Goal: Task Accomplishment & Management: Complete application form

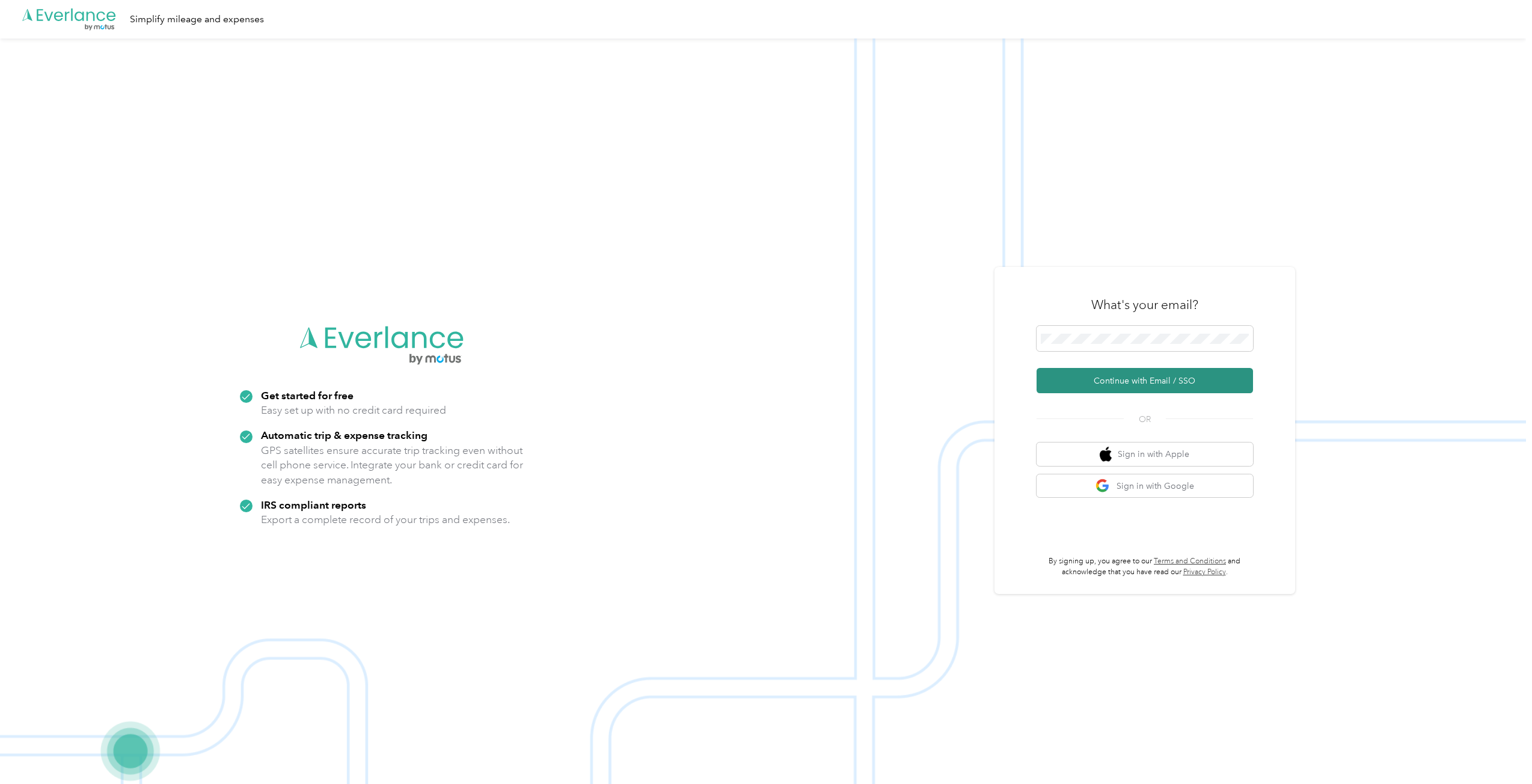
click at [1126, 376] on button "Continue with Email / SSO" at bounding box center [1144, 380] width 216 height 25
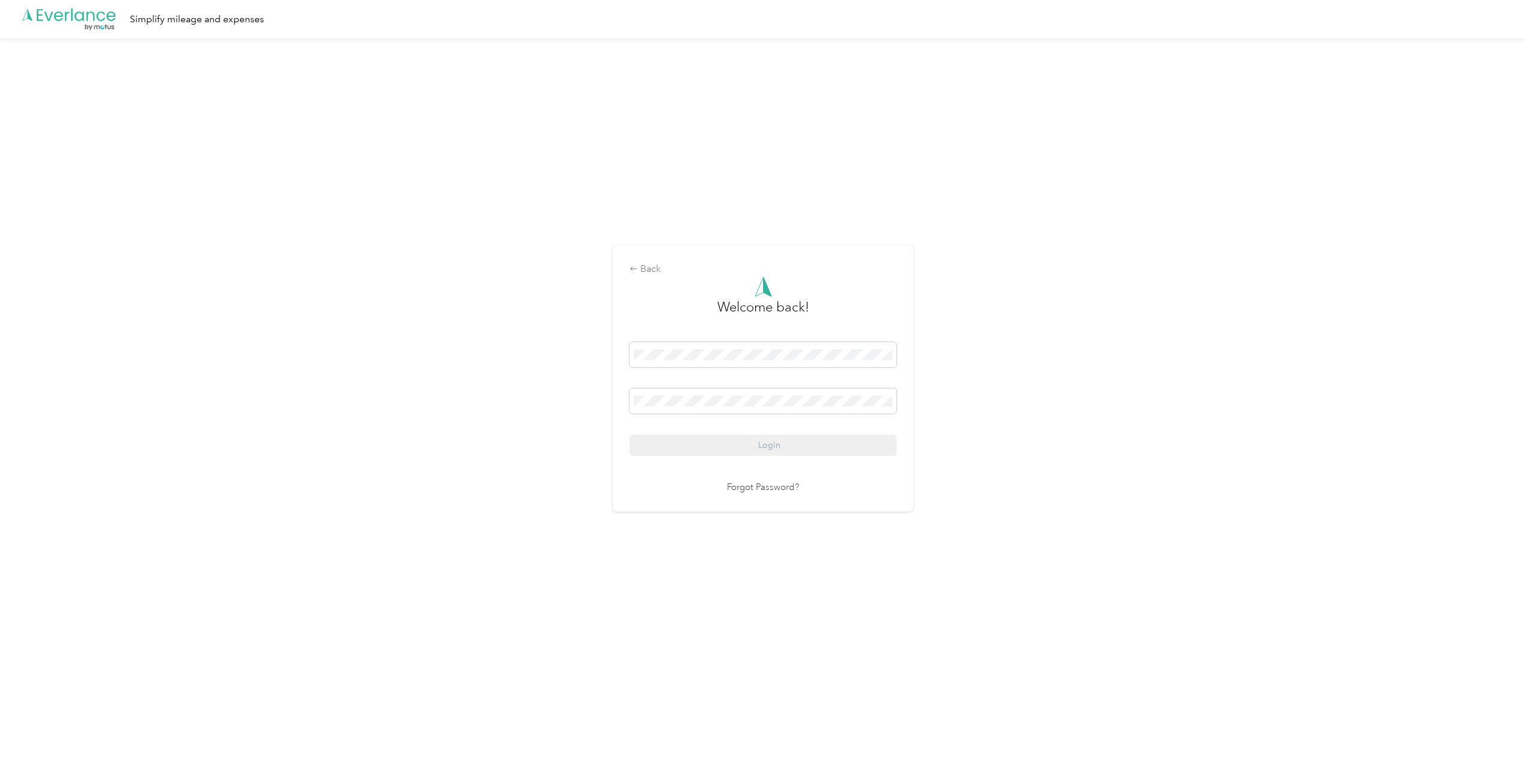
click at [760, 449] on div "Login" at bounding box center [762, 398] width 267 height 113
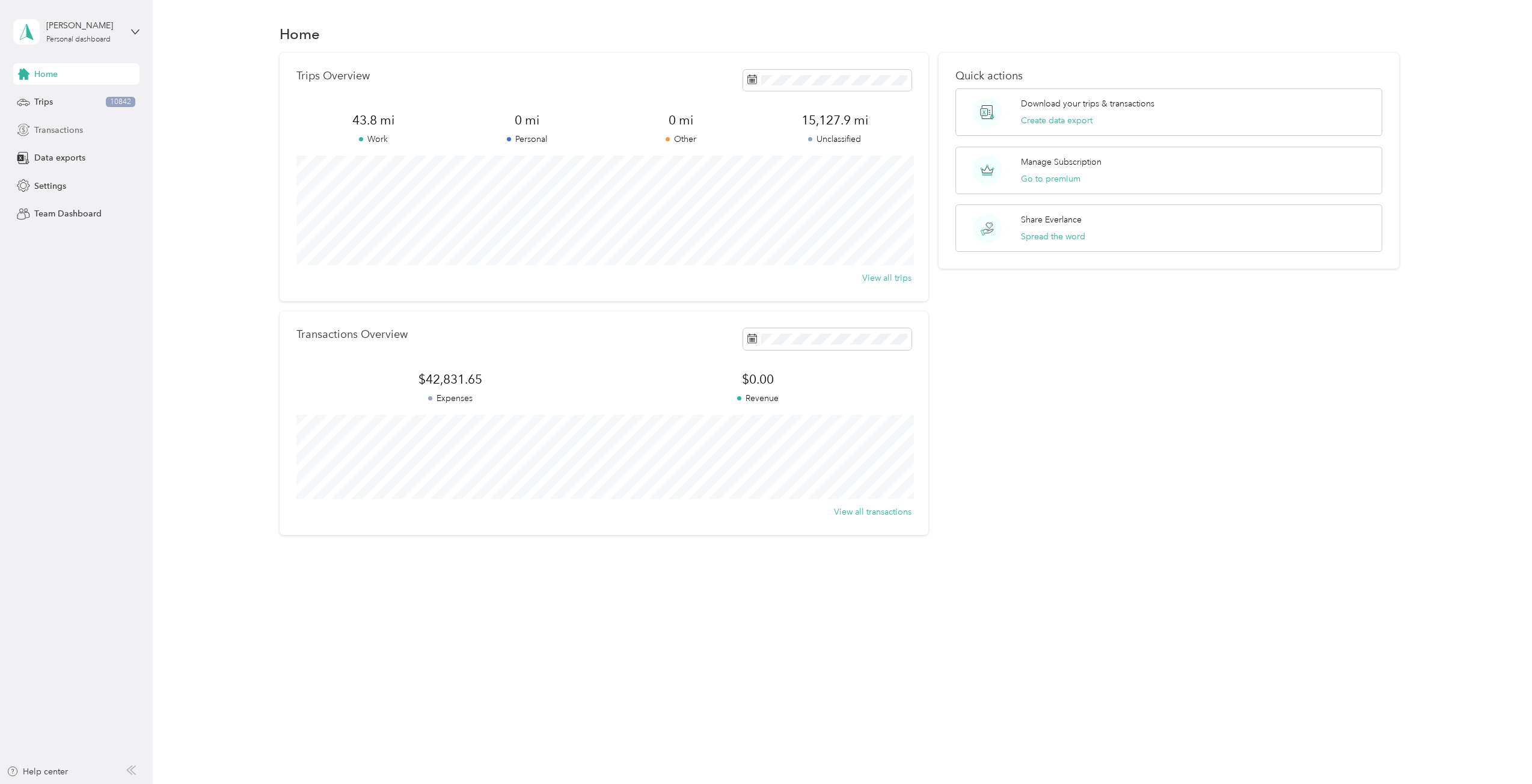
click at [84, 136] on div "Transactions" at bounding box center [76, 130] width 126 height 22
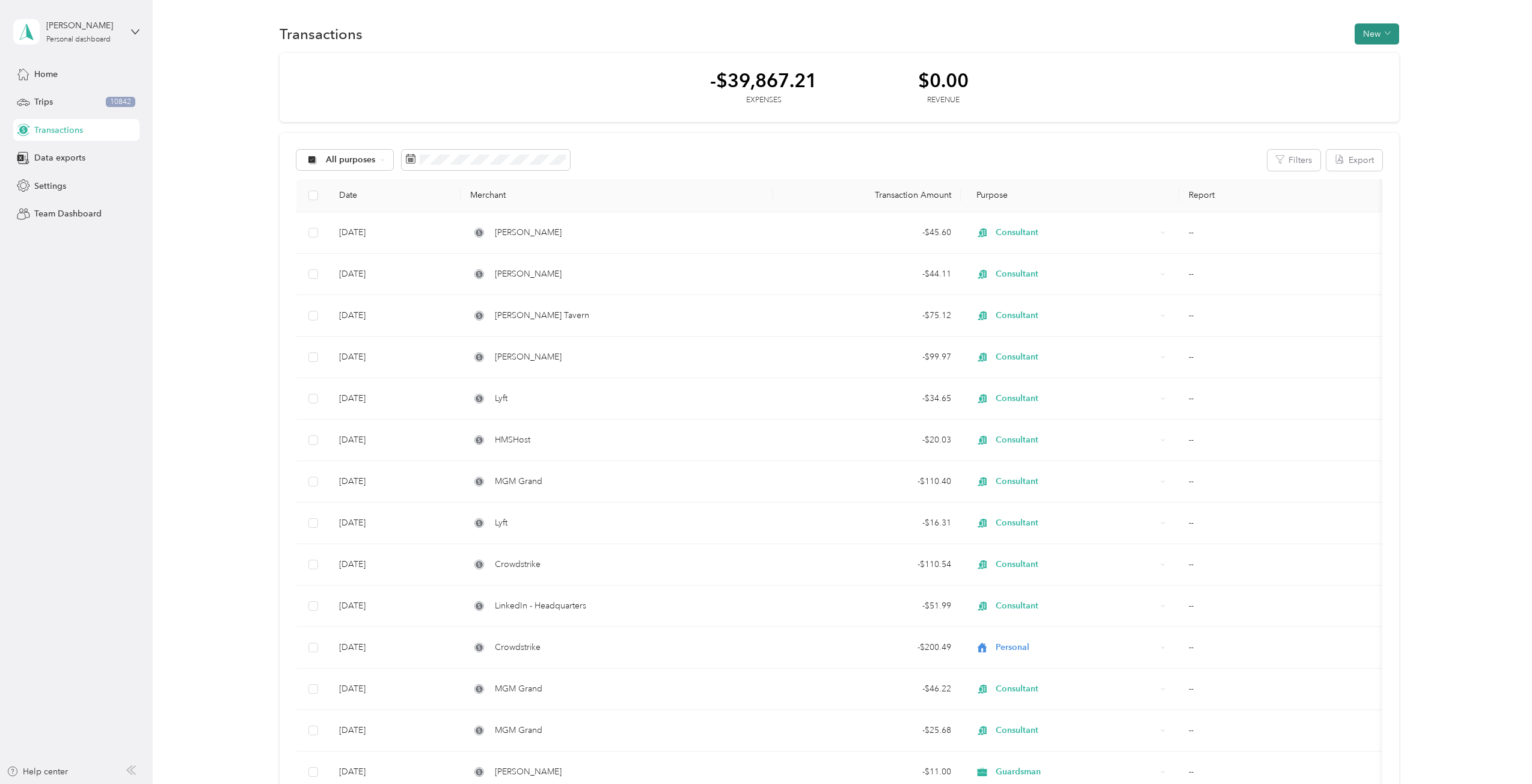
click at [1372, 43] on button "New" at bounding box center [1376, 34] width 44 height 21
click at [1370, 58] on span "Expense" at bounding box center [1371, 56] width 32 height 13
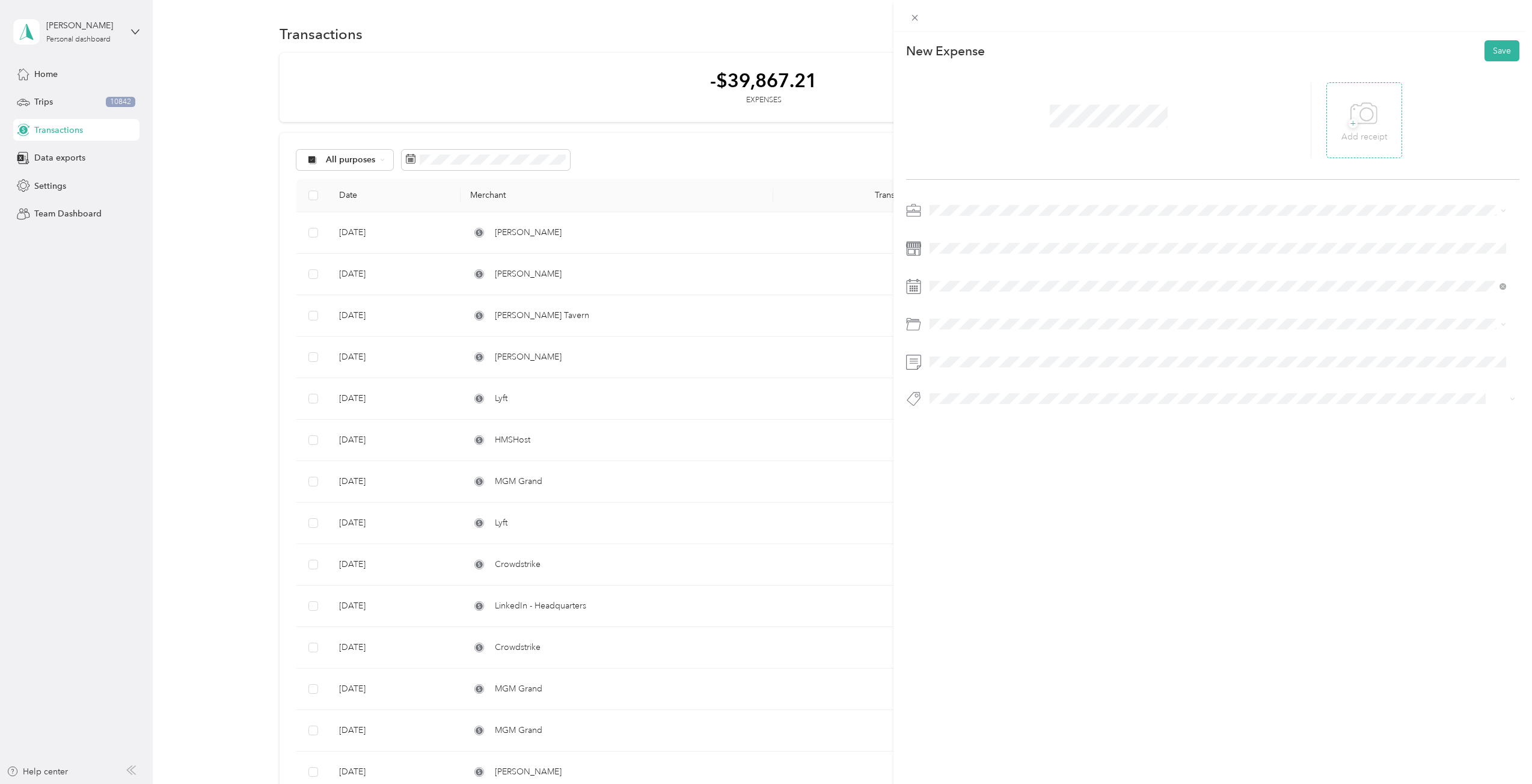
click at [1348, 119] on span "+" at bounding box center [1353, 124] width 9 height 9
click at [963, 378] on span "Consultant" at bounding box center [953, 378] width 40 height 10
click at [990, 395] on li "Office Expenses" at bounding box center [1218, 394] width 585 height 21
click at [954, 427] on li "Consultant" at bounding box center [1218, 419] width 585 height 23
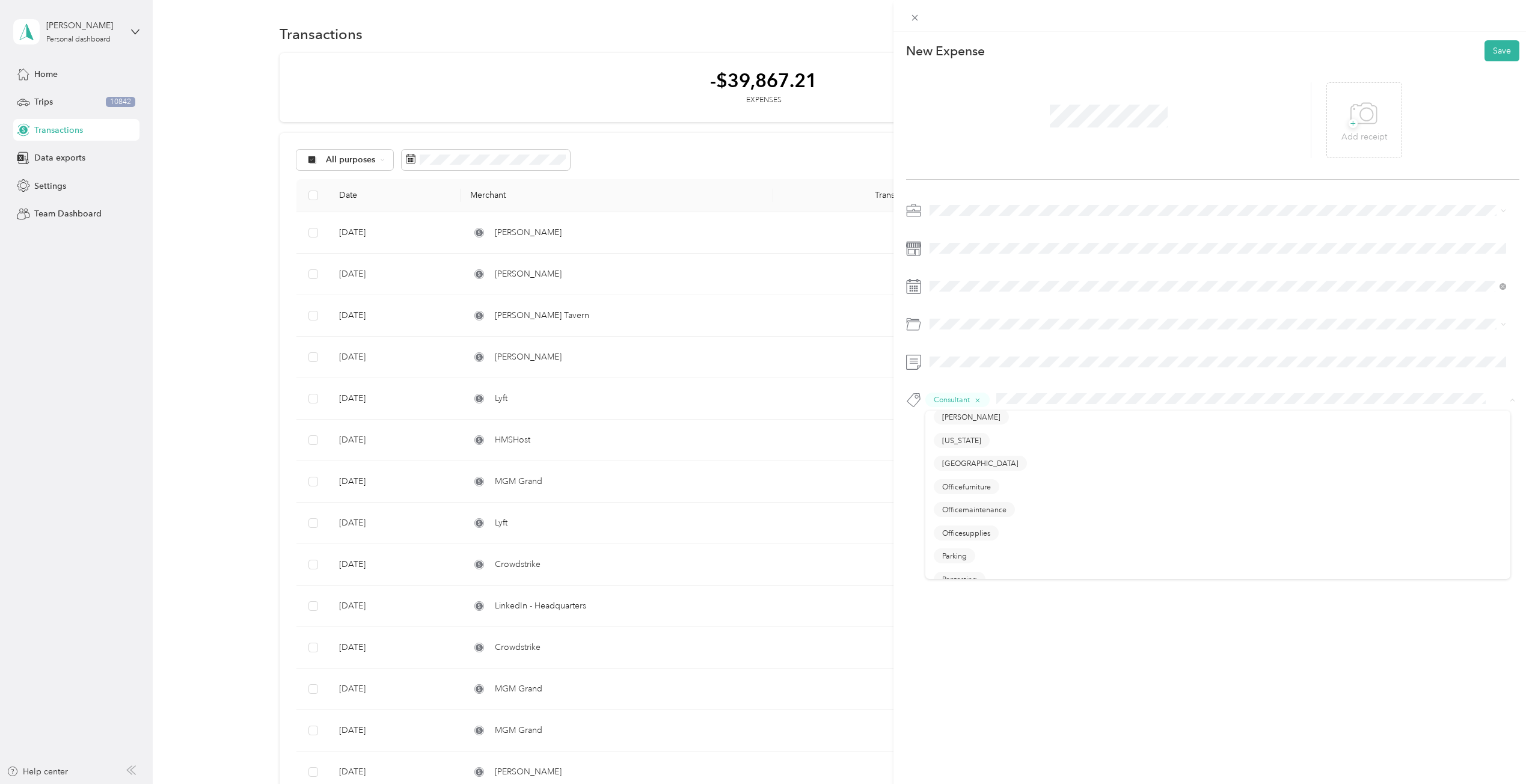
scroll to position [601, 0]
click at [1000, 517] on div "Officesupplies" at bounding box center [1217, 515] width 568 height 15
